Goal: Task Accomplishment & Management: Complete application form

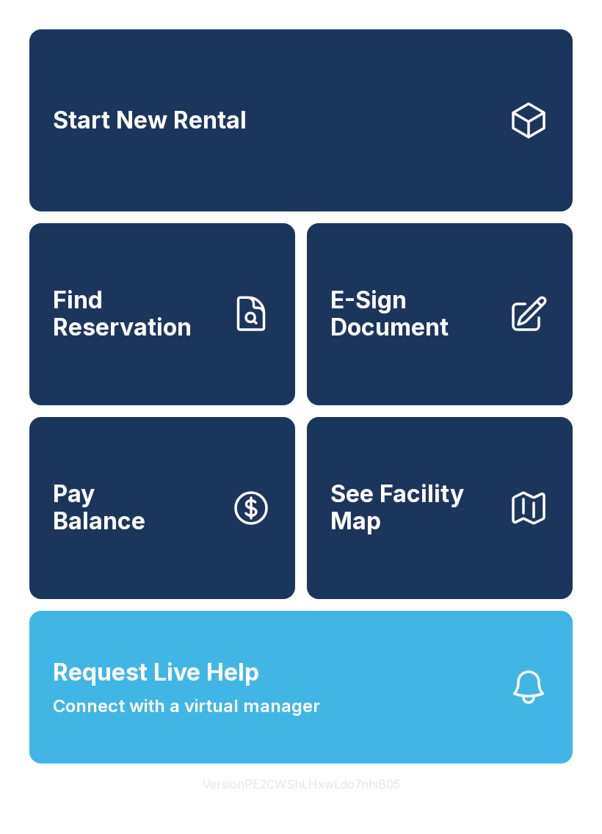
click at [357, 741] on button "Request Live Help Connect with a virtual manager" at bounding box center [301, 687] width 544 height 153
click at [303, 720] on span "Connect with a virtual manager" at bounding box center [186, 706] width 267 height 26
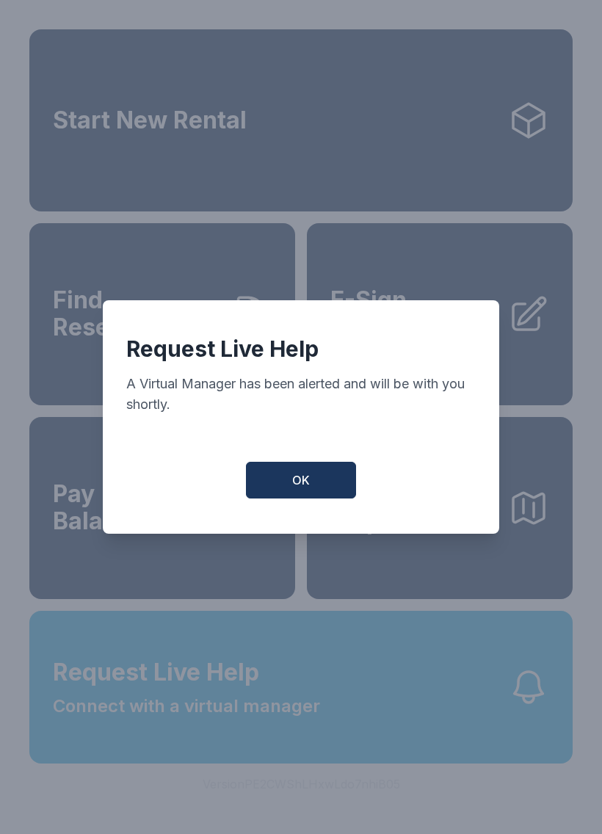
click at [328, 477] on button "OK" at bounding box center [301, 480] width 110 height 37
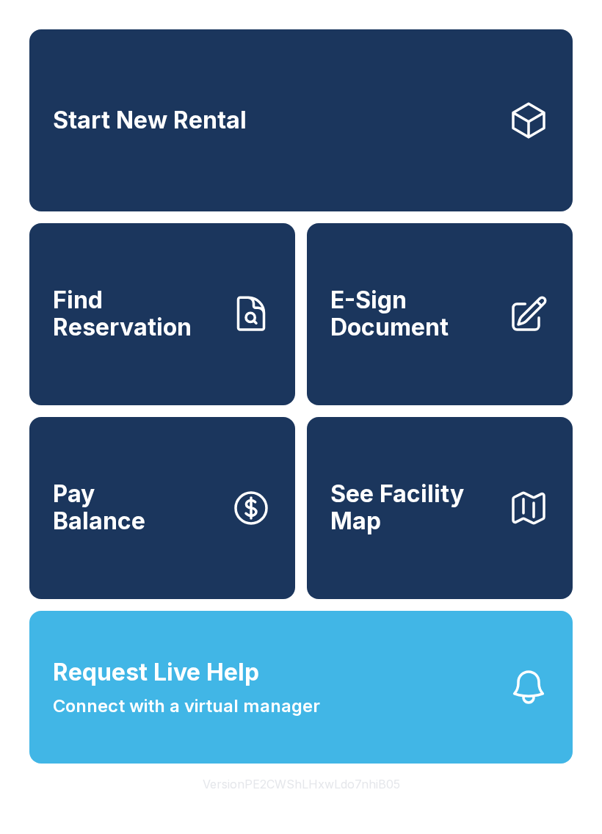
click at [403, 325] on span "E-Sign Document" at bounding box center [414, 314] width 166 height 54
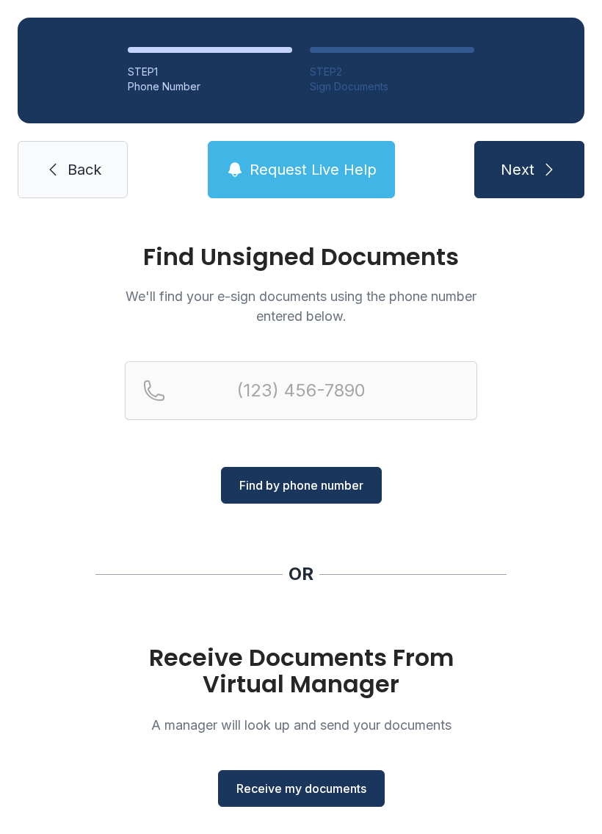
click at [329, 788] on span "Receive my documents" at bounding box center [302, 789] width 130 height 18
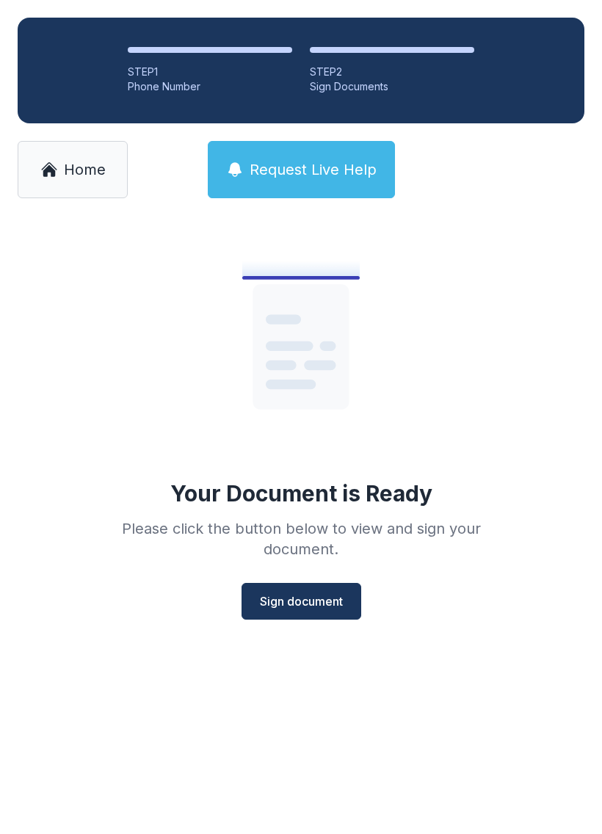
click at [324, 599] on span "Sign document" at bounding box center [301, 602] width 83 height 18
click at [62, 167] on link "Home" at bounding box center [73, 169] width 110 height 57
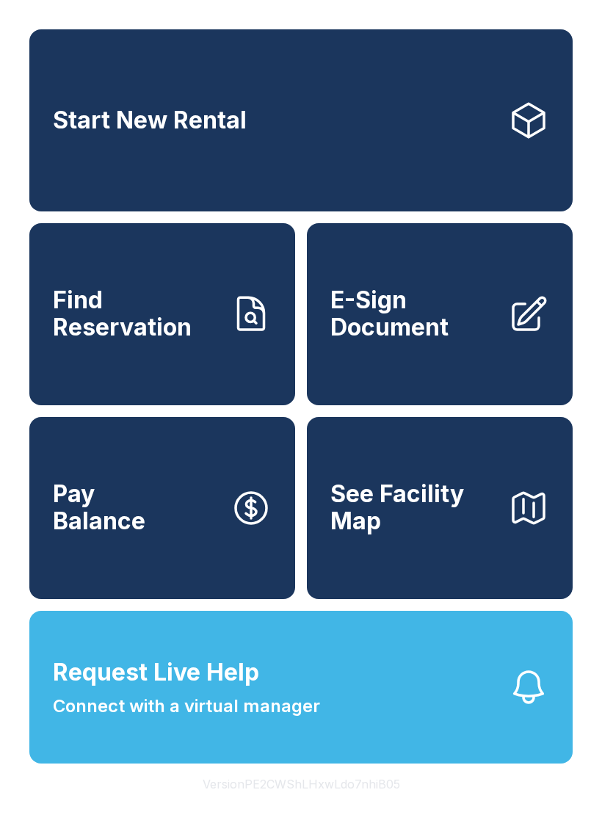
click at [400, 341] on span "E-Sign Document" at bounding box center [414, 314] width 166 height 54
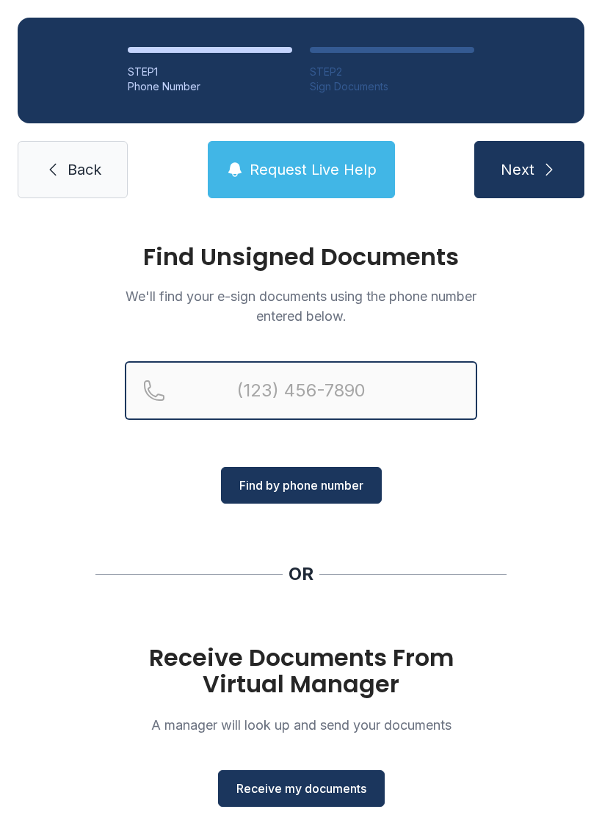
click at [293, 402] on input "Reservation phone number" at bounding box center [301, 390] width 353 height 59
type input "[PHONE_NUMBER]"
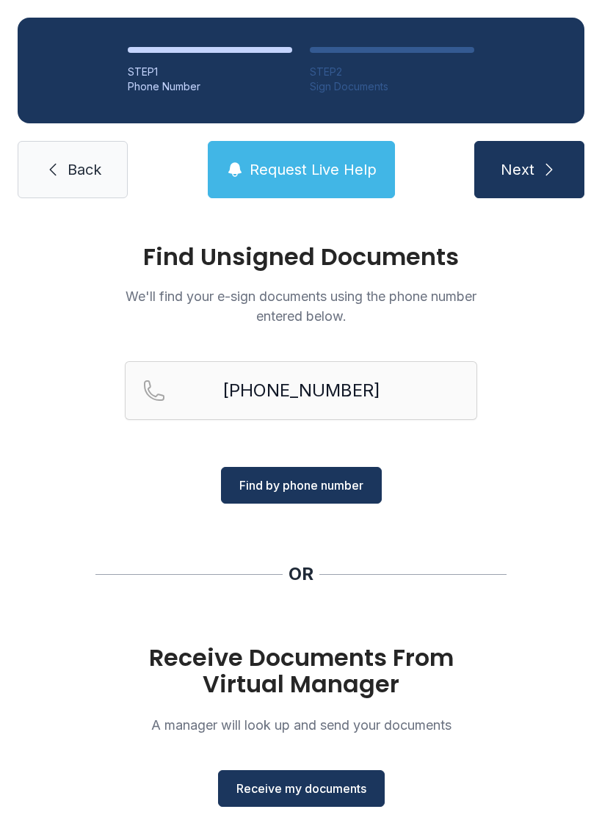
click at [317, 483] on span "Find by phone number" at bounding box center [301, 486] width 124 height 18
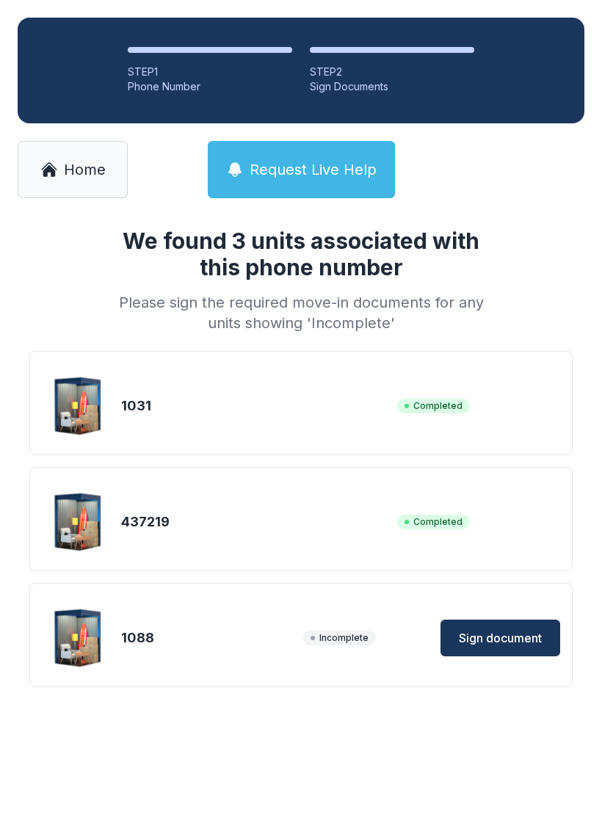
click at [308, 491] on div "437219 Completed" at bounding box center [301, 522] width 519 height 73
click at [505, 636] on span "Sign document" at bounding box center [500, 639] width 83 height 18
click at [62, 186] on link "Home" at bounding box center [73, 169] width 110 height 57
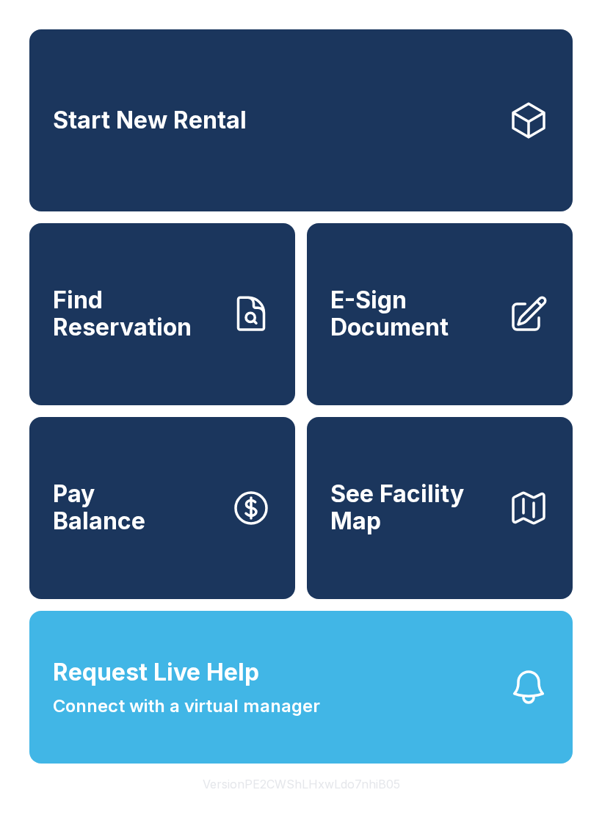
click at [404, 341] on span "E-Sign Document" at bounding box center [414, 314] width 166 height 54
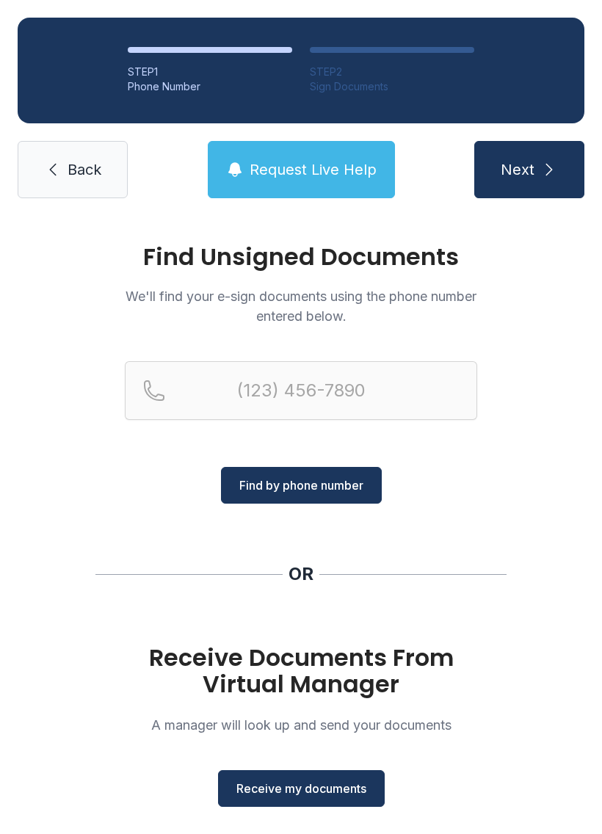
click at [300, 787] on span "Receive my documents" at bounding box center [302, 789] width 130 height 18
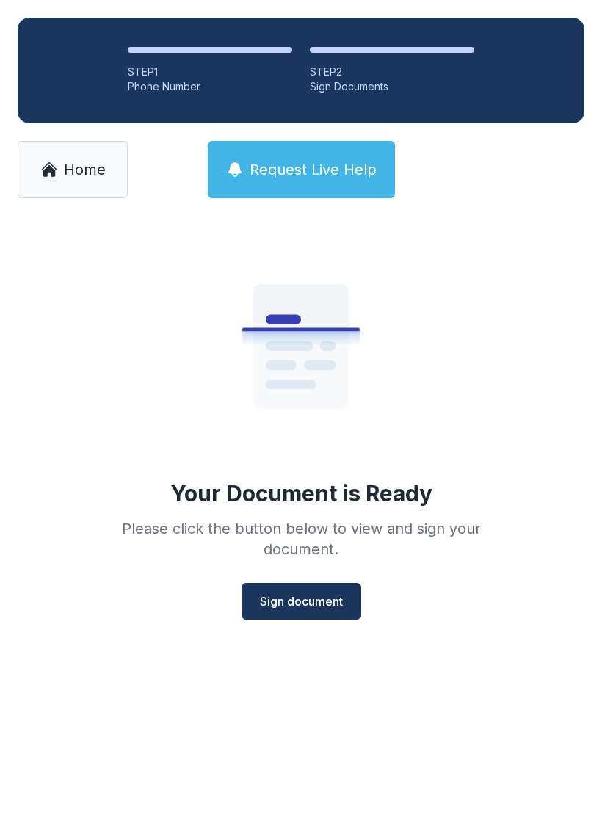
click at [303, 596] on span "Sign document" at bounding box center [301, 602] width 83 height 18
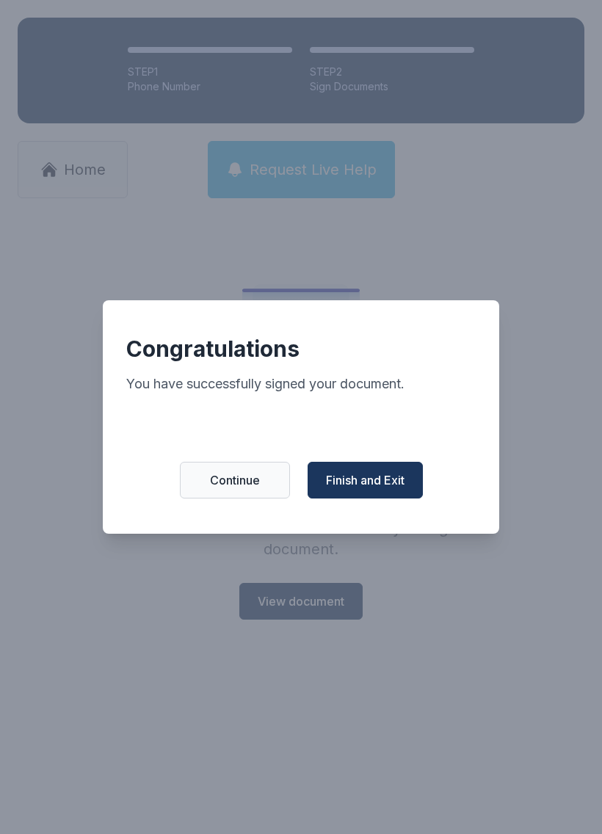
click at [378, 488] on span "Finish and Exit" at bounding box center [365, 481] width 79 height 18
